Goal: Information Seeking & Learning: Compare options

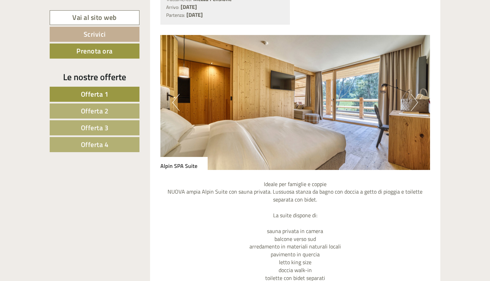
scroll to position [1172, 0]
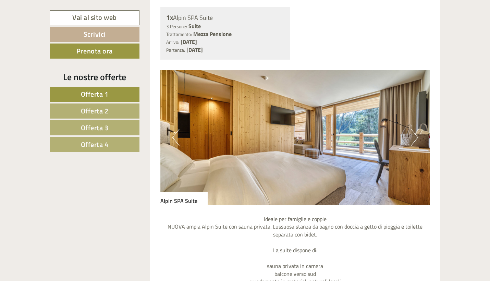
click at [413, 129] on button "Next" at bounding box center [413, 137] width 7 height 17
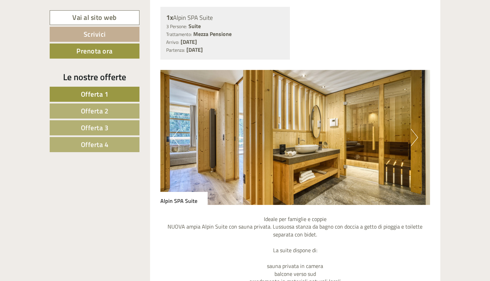
click at [413, 129] on button "Next" at bounding box center [413, 137] width 7 height 17
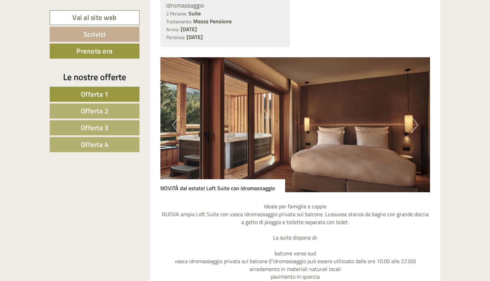
scroll to position [1857, 0]
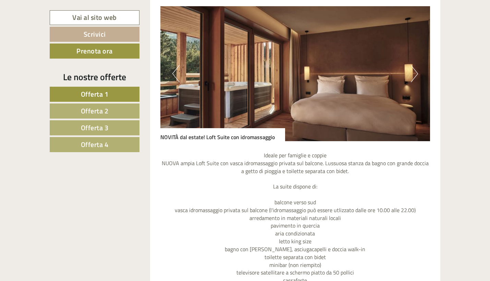
click at [411, 65] on button "Next" at bounding box center [413, 73] width 7 height 17
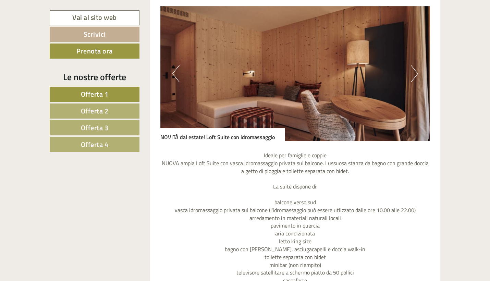
click at [411, 65] on button "Next" at bounding box center [413, 73] width 7 height 17
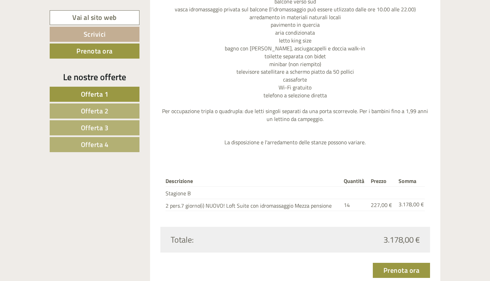
scroll to position [2065, 0]
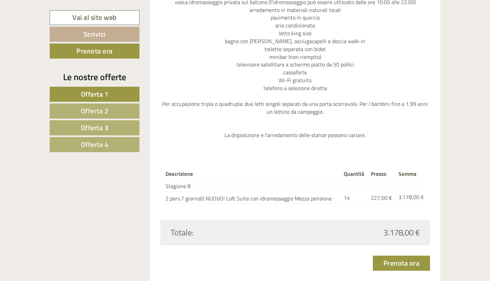
click at [113, 112] on link "Offerta 2" at bounding box center [95, 110] width 90 height 15
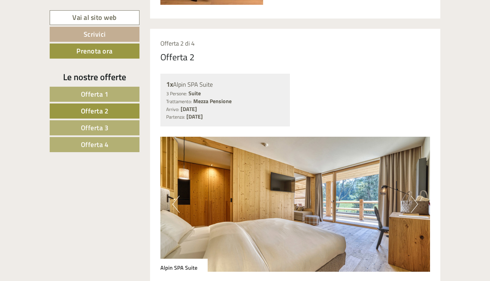
scroll to position [374, 0]
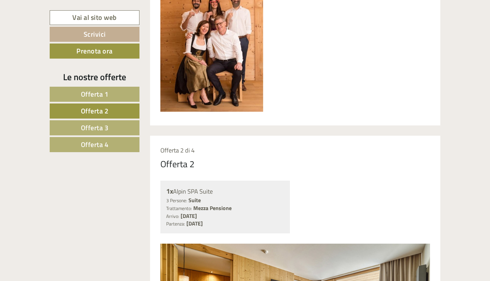
click at [115, 126] on link "Offerta 3" at bounding box center [95, 127] width 90 height 15
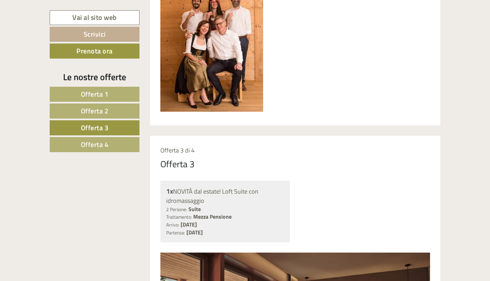
scroll to position [508, 0]
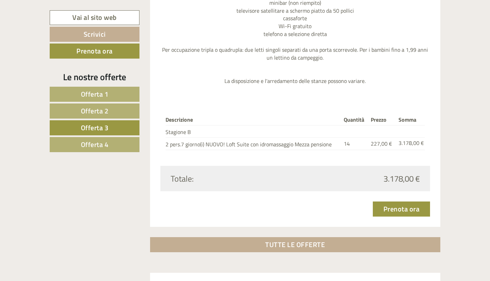
click at [118, 147] on link "Offerta 4" at bounding box center [95, 144] width 90 height 15
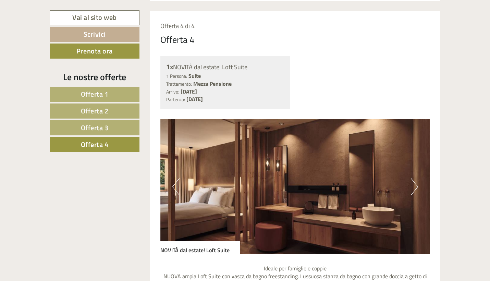
scroll to position [493, 0]
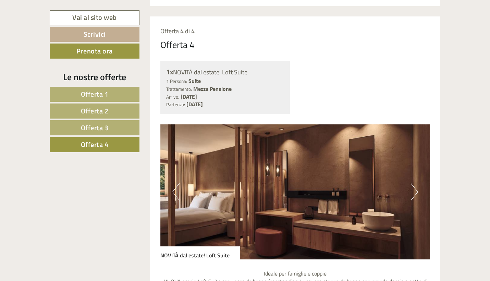
click at [410, 190] on button "Next" at bounding box center [413, 191] width 7 height 17
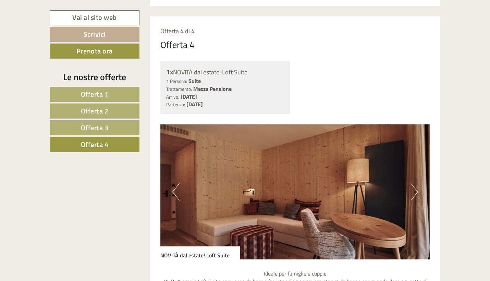
click at [410, 190] on button "Next" at bounding box center [413, 191] width 7 height 17
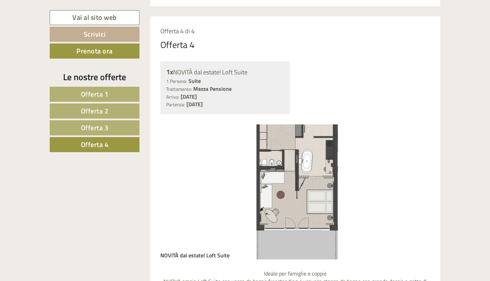
click at [410, 190] on button "Next" at bounding box center [413, 191] width 7 height 17
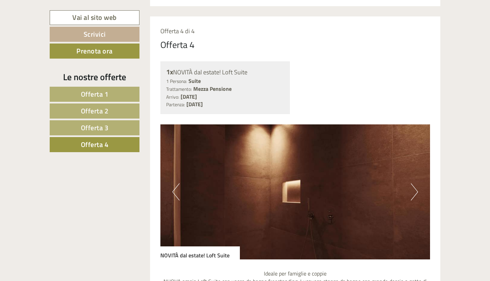
click at [410, 190] on button "Next" at bounding box center [413, 191] width 7 height 17
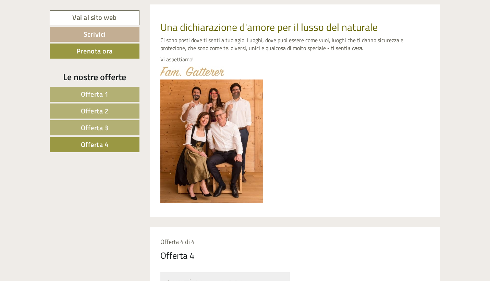
scroll to position [290, 0]
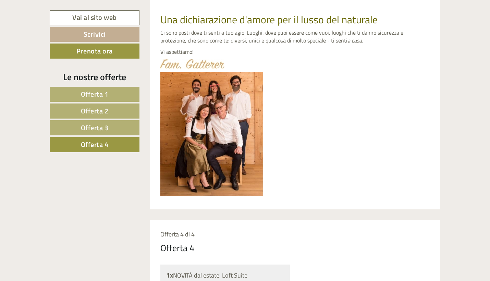
click at [116, 90] on link "Offerta 1" at bounding box center [95, 94] width 90 height 15
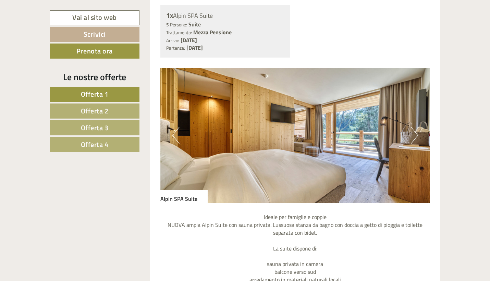
scroll to position [492, 0]
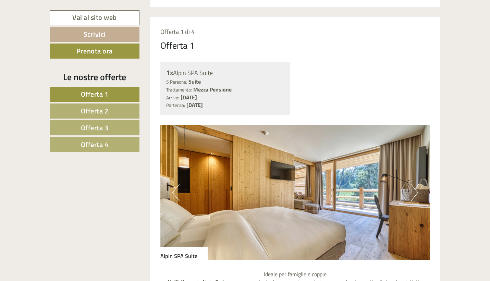
click at [410, 184] on button "Next" at bounding box center [413, 192] width 7 height 17
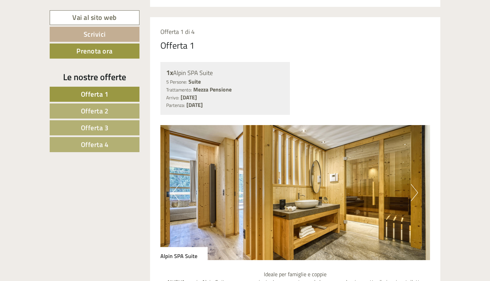
click at [410, 184] on button "Next" at bounding box center [413, 192] width 7 height 17
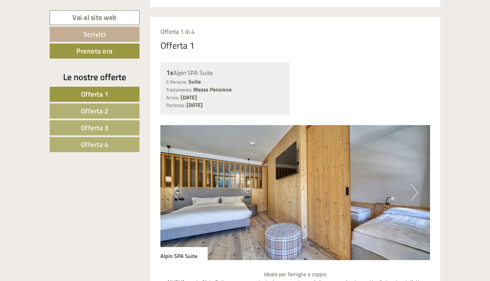
click at [103, 109] on span "Offerta 2" at bounding box center [95, 110] width 28 height 11
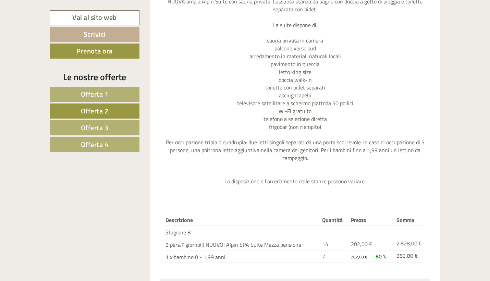
scroll to position [779, 0]
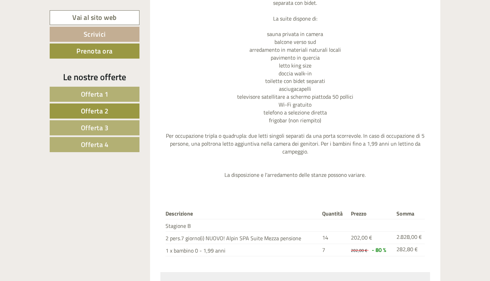
click at [122, 132] on link "Offerta 3" at bounding box center [95, 127] width 90 height 15
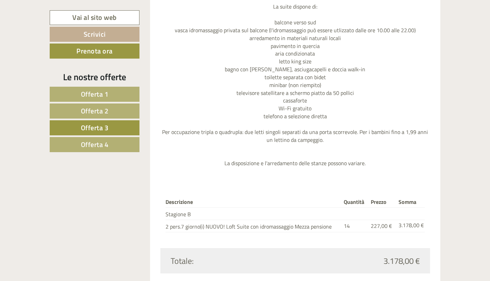
scroll to position [800, 0]
click at [100, 145] on span "Offerta 4" at bounding box center [95, 144] width 28 height 11
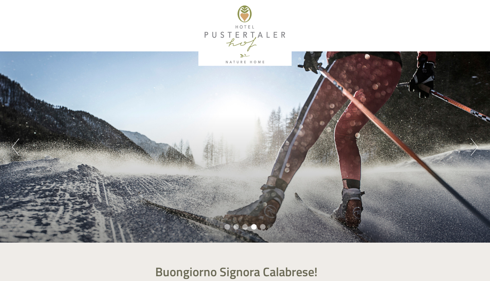
scroll to position [0, 0]
